Goal: Transaction & Acquisition: Purchase product/service

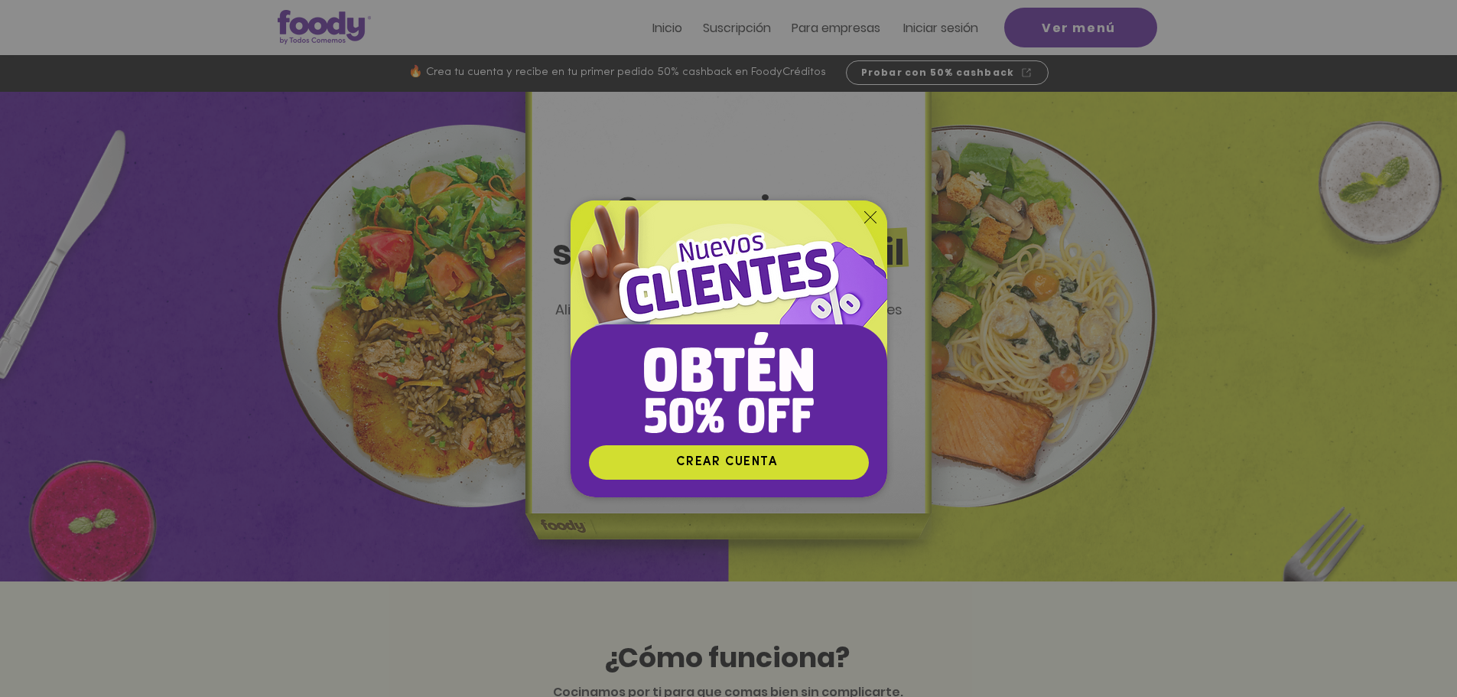
click at [866, 214] on icon "Volver al sitio" at bounding box center [870, 217] width 12 height 12
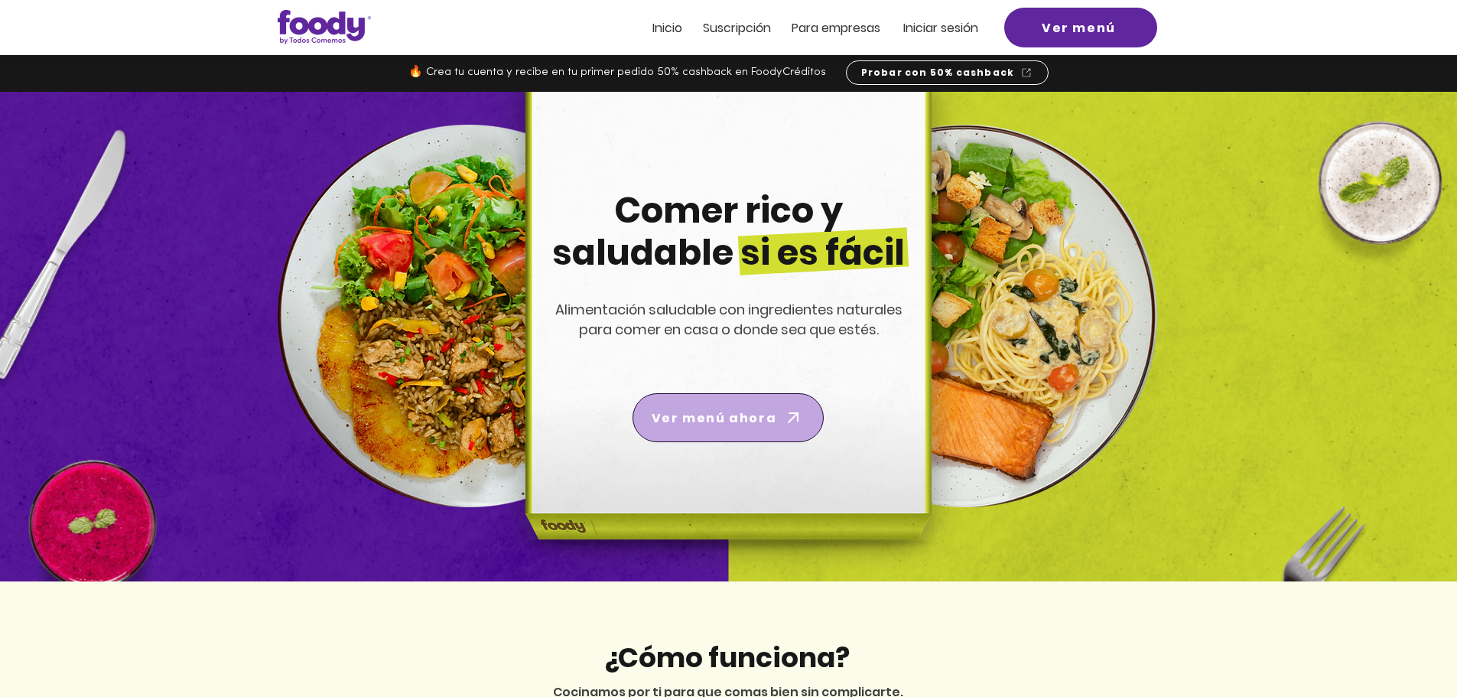
click at [746, 424] on span "Ver menú ahora" at bounding box center [714, 417] width 125 height 19
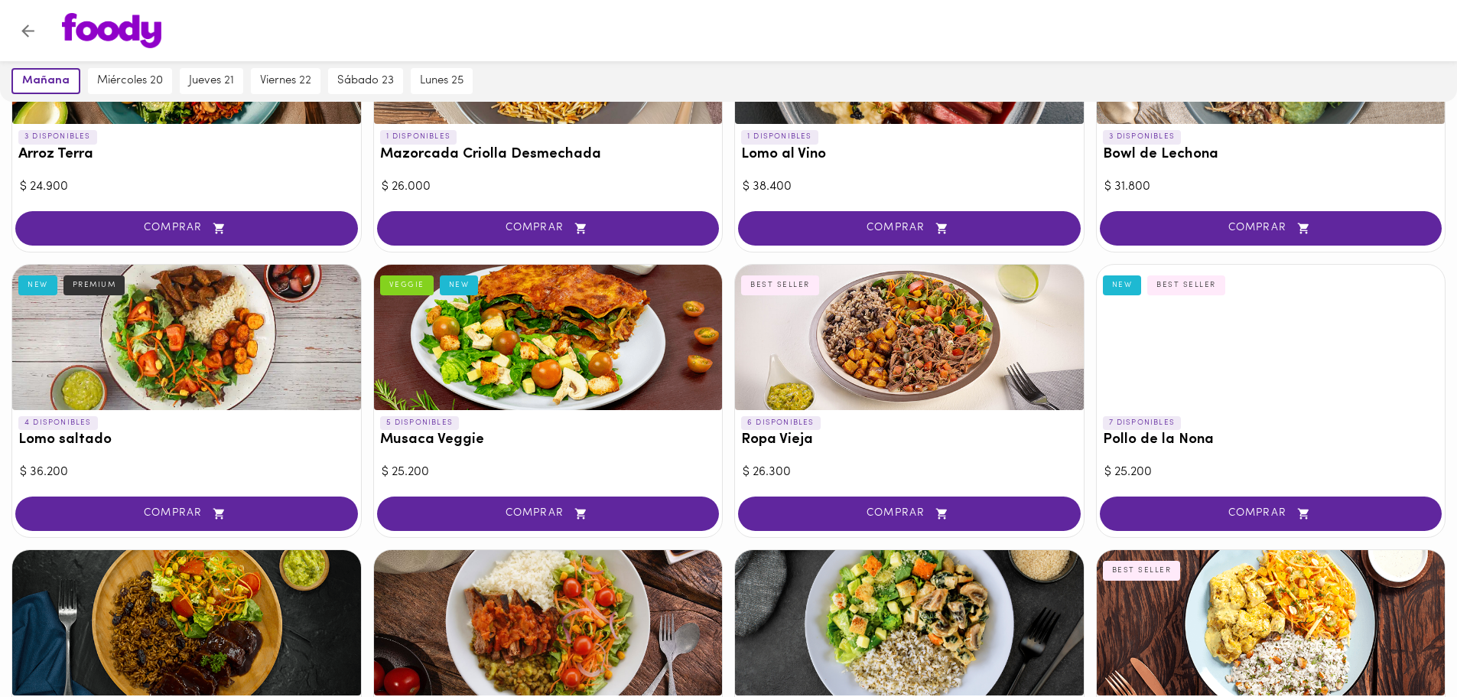
scroll to position [89, 0]
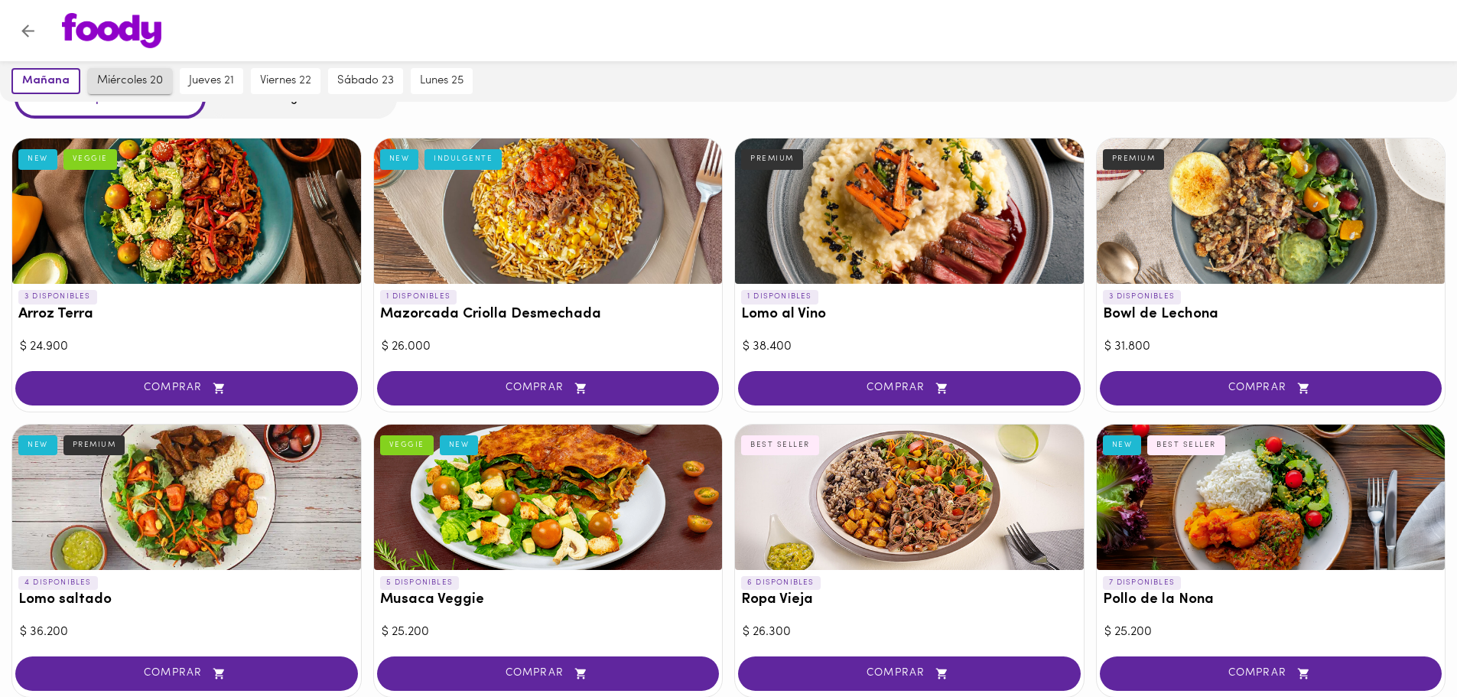
click at [118, 85] on span "miércoles 20" at bounding box center [130, 81] width 66 height 14
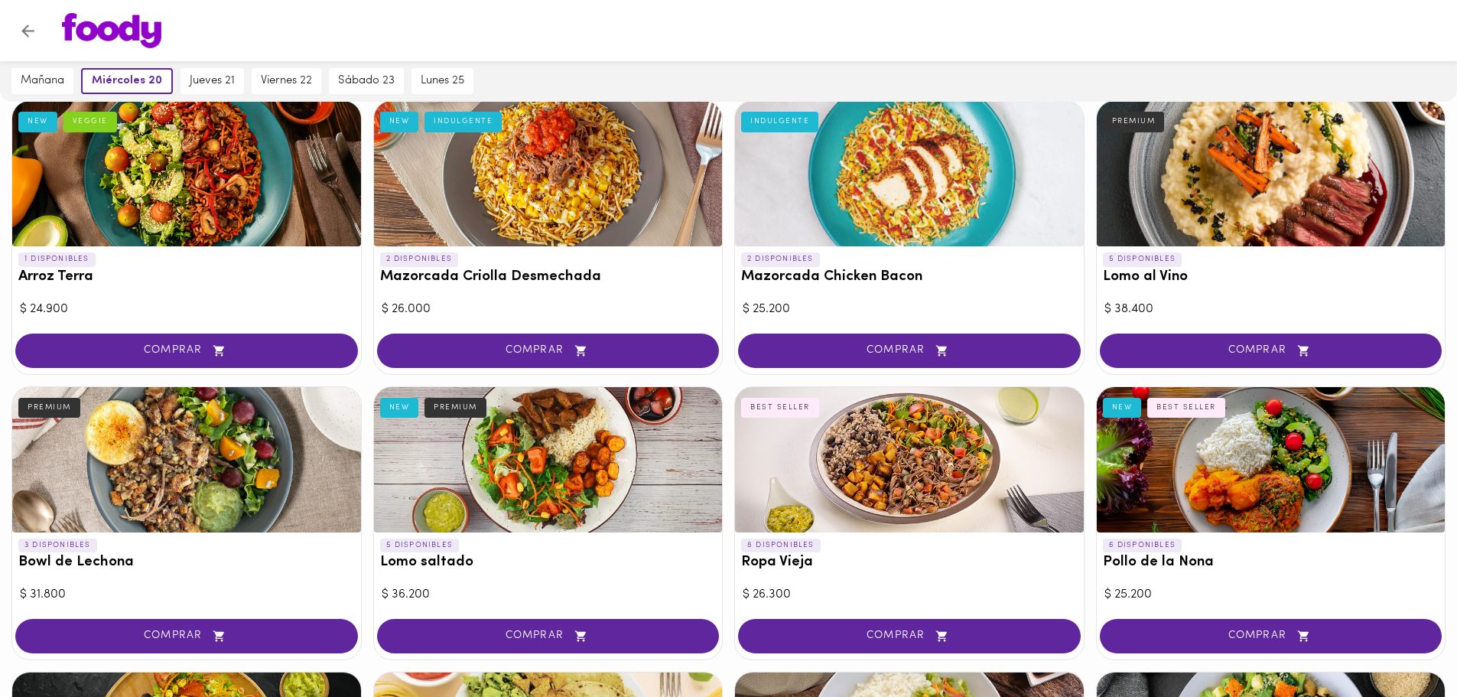
scroll to position [13, 0]
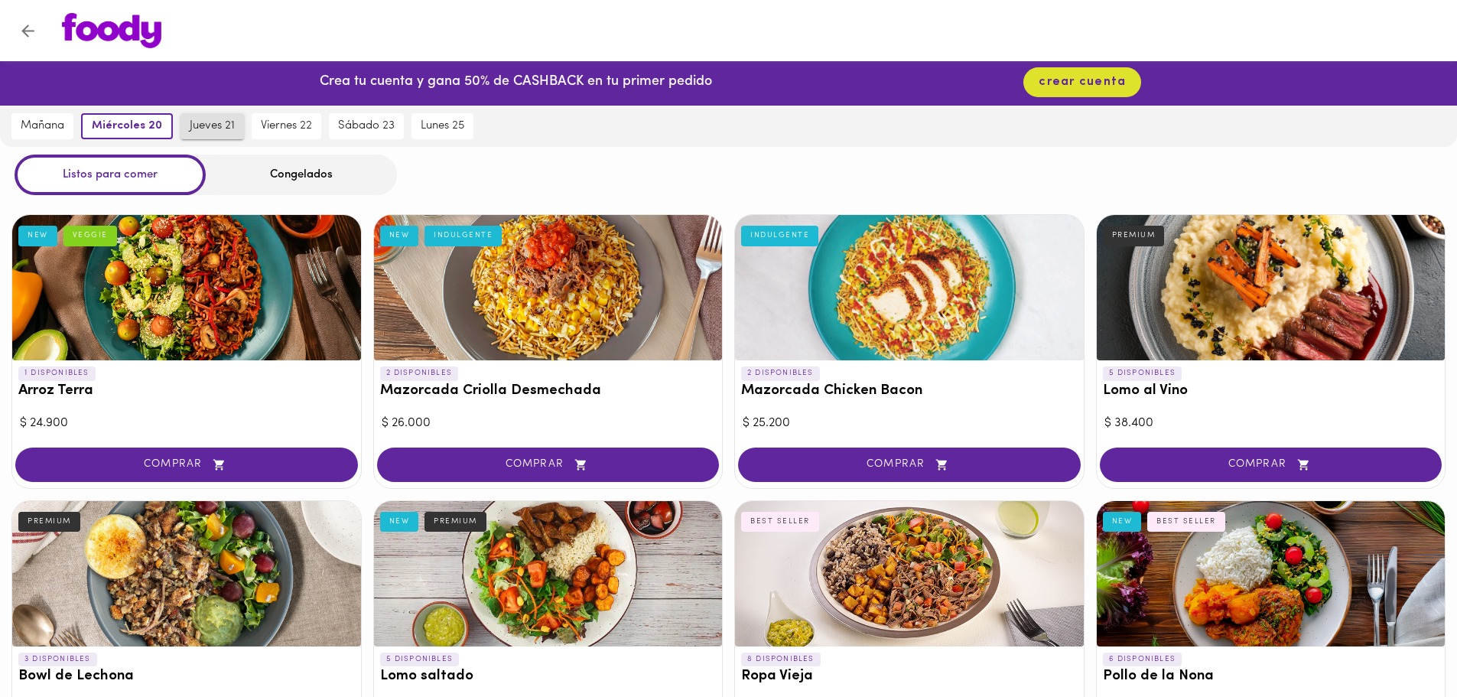
click at [216, 128] on span "jueves 21" at bounding box center [212, 126] width 45 height 14
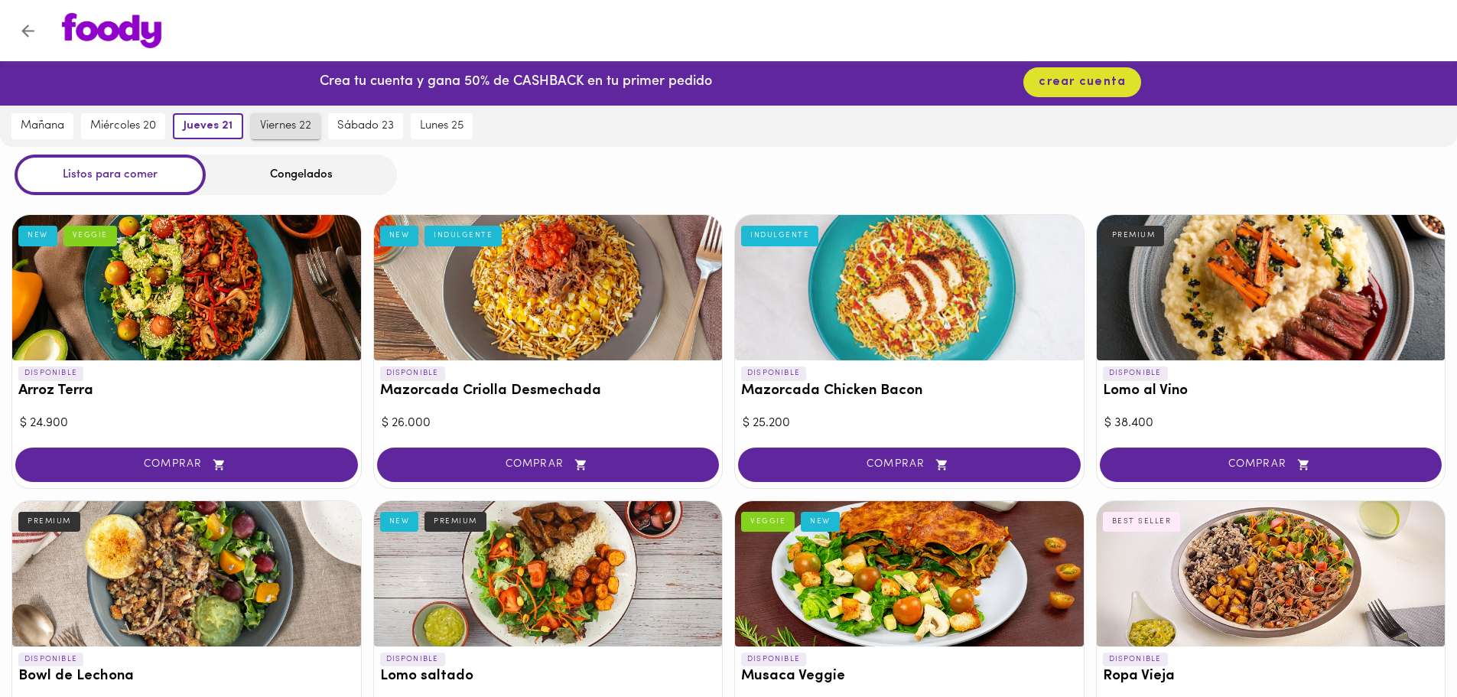
click at [300, 127] on span "viernes 22" at bounding box center [285, 126] width 51 height 14
click at [375, 129] on span "sábado 23" at bounding box center [368, 126] width 57 height 14
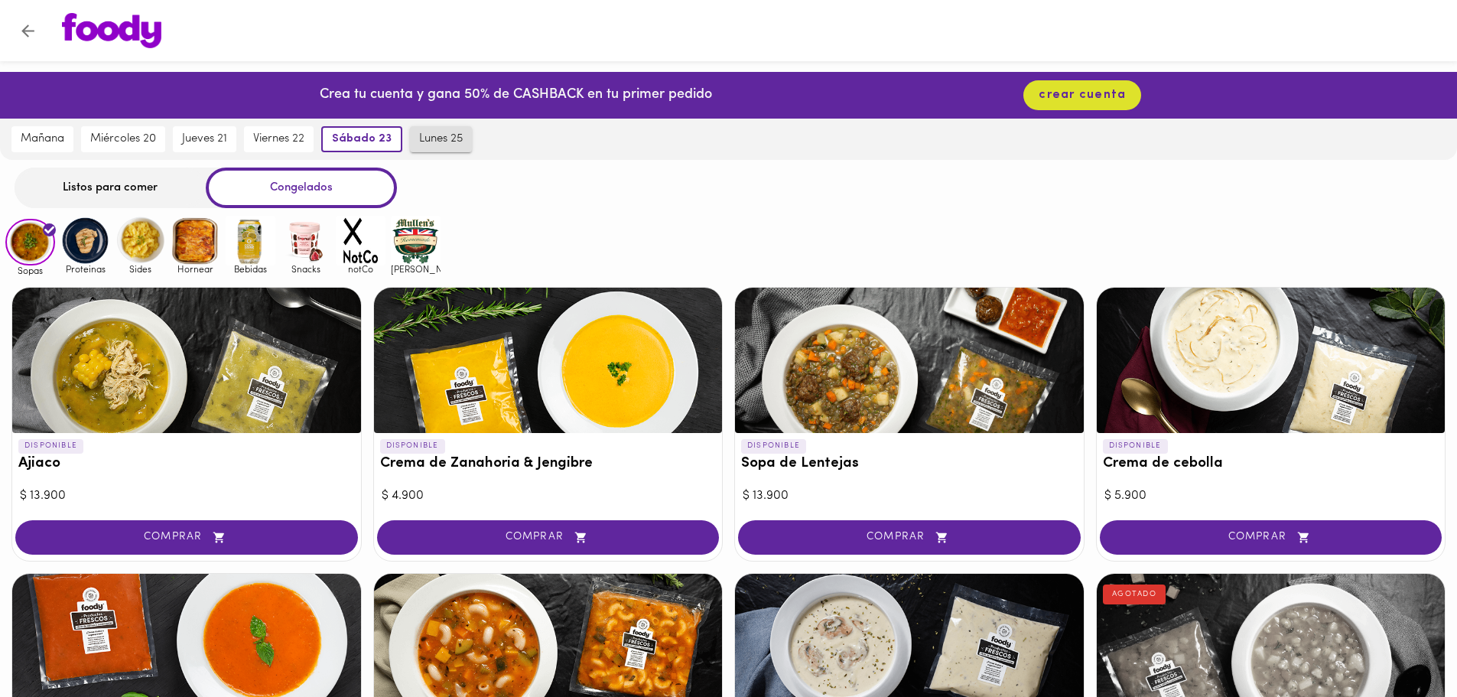
click at [445, 144] on span "lunes 25" at bounding box center [441, 139] width 44 height 14
click at [117, 193] on div "Listos para comer" at bounding box center [110, 187] width 191 height 41
